Goal: Task Accomplishment & Management: Use online tool/utility

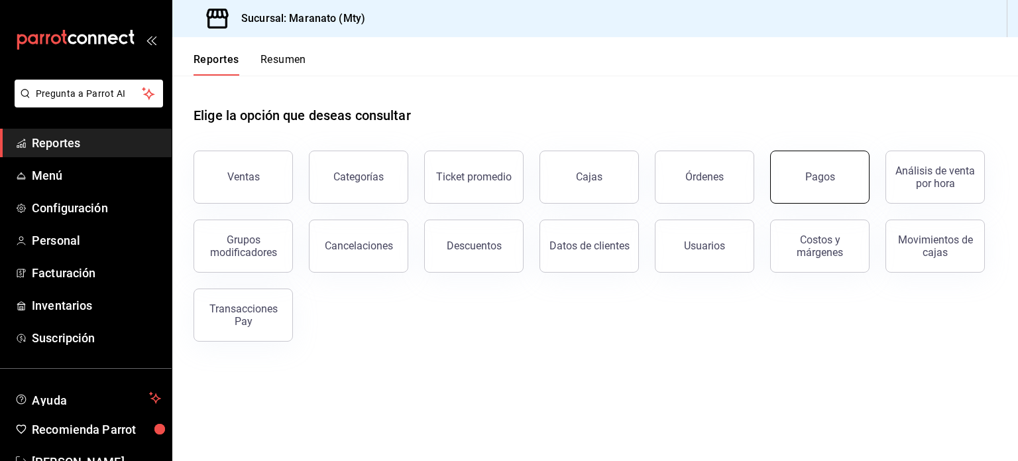
click at [807, 179] on div "Pagos" at bounding box center [820, 176] width 30 height 13
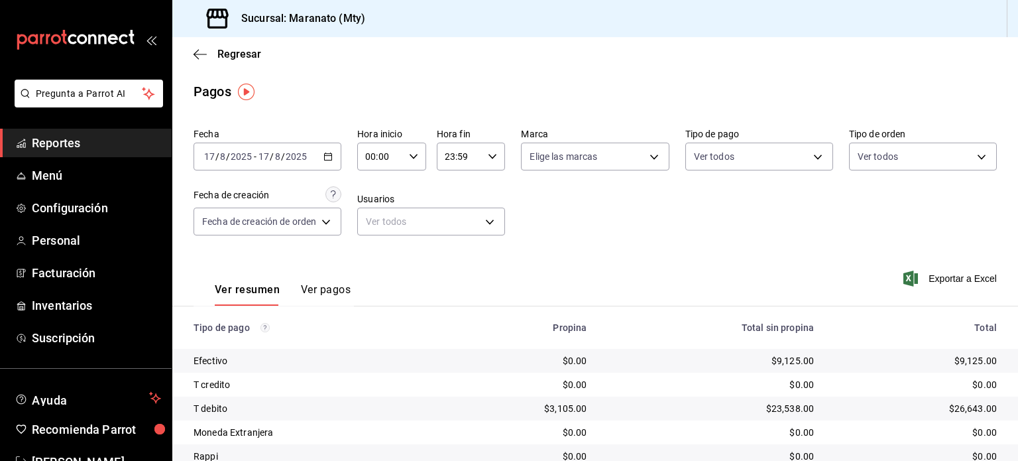
click at [305, 287] on button "Ver pagos" at bounding box center [326, 294] width 50 height 23
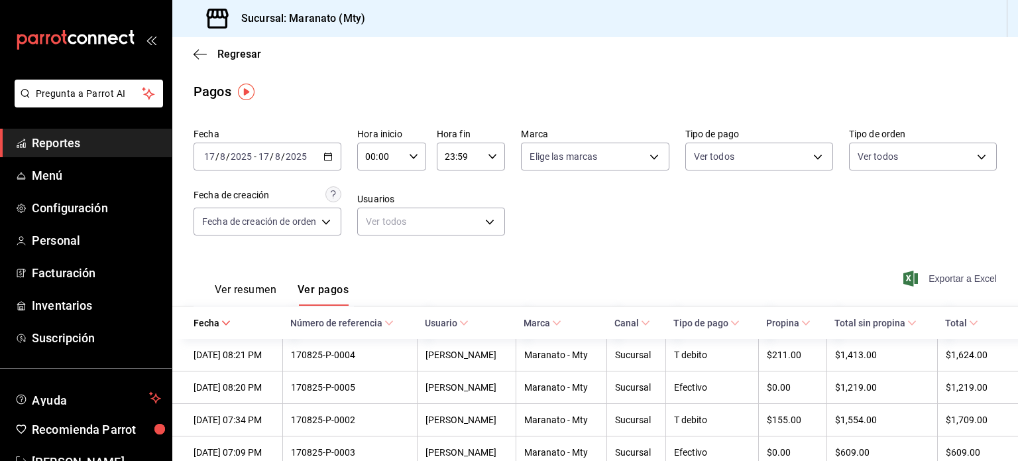
click at [916, 276] on span "Exportar a Excel" at bounding box center [951, 278] width 91 height 16
